Goal: Information Seeking & Learning: Understand process/instructions

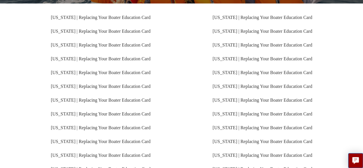
scroll to position [106, 0]
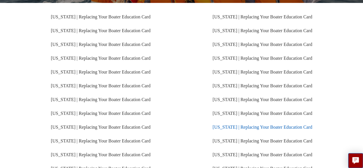
click at [217, 125] on link "[US_STATE] | Replacing Your Boater Education Card" at bounding box center [263, 127] width 100 height 5
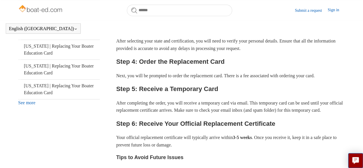
scroll to position [204, 0]
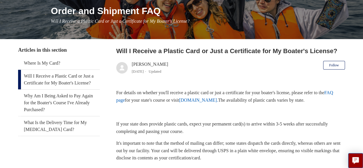
scroll to position [107, 0]
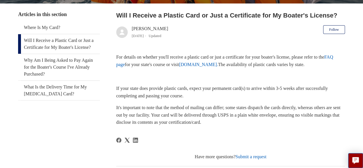
click at [131, 65] on link "FAQ page" at bounding box center [224, 61] width 217 height 12
